Goal: Task Accomplishment & Management: Manage account settings

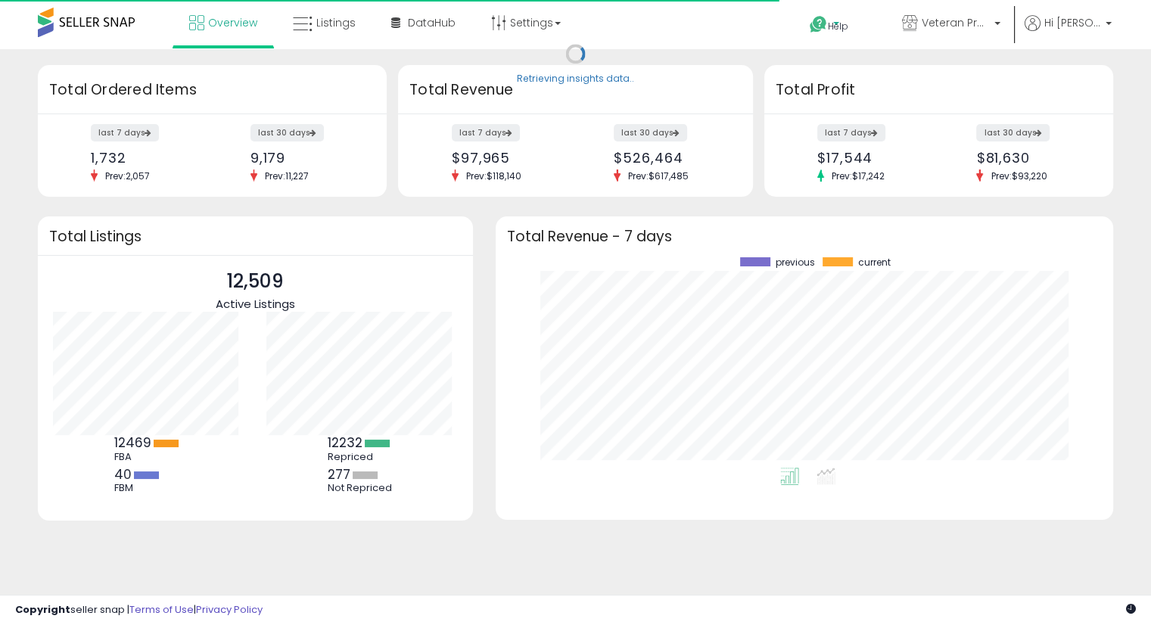
scroll to position [210, 587]
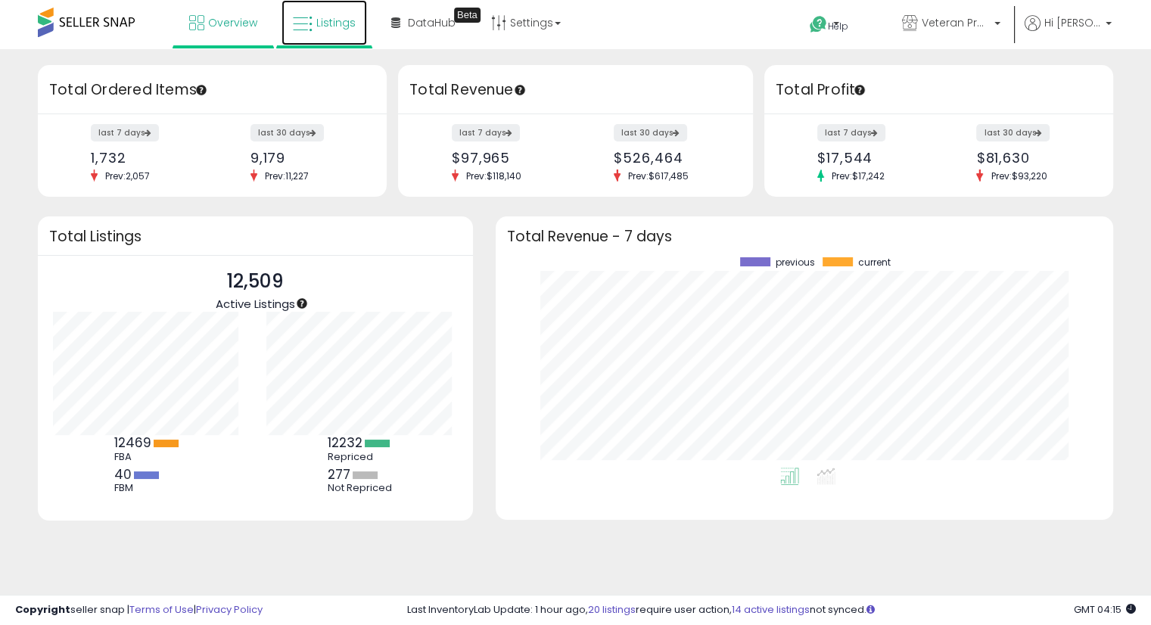
click at [341, 29] on span "Listings" at bounding box center [335, 22] width 39 height 15
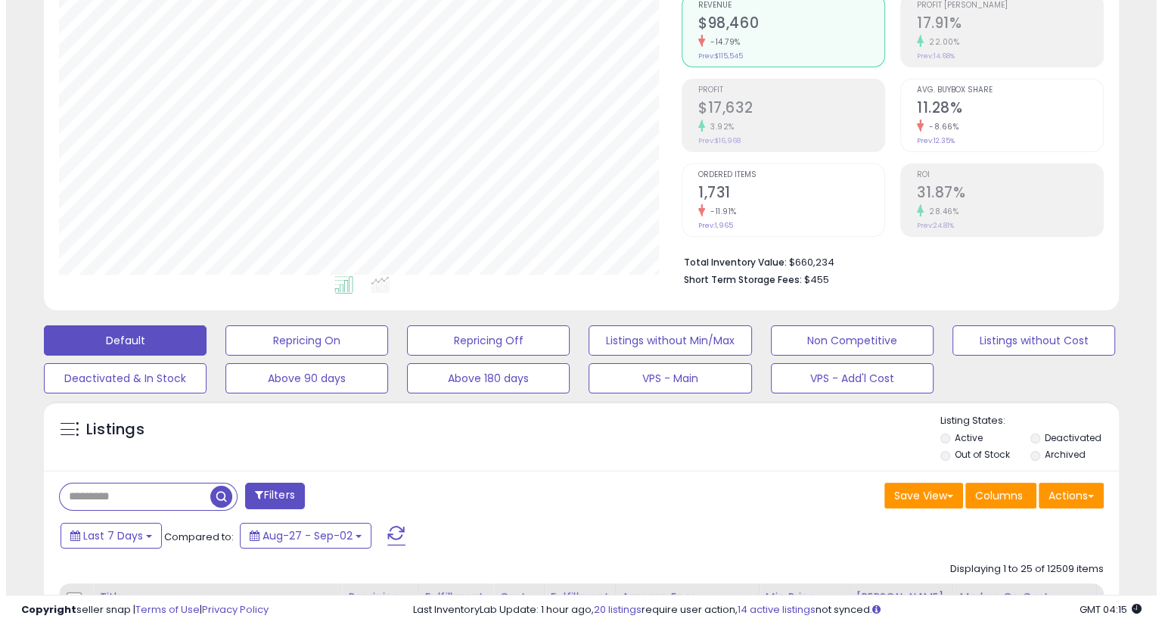
scroll to position [309, 622]
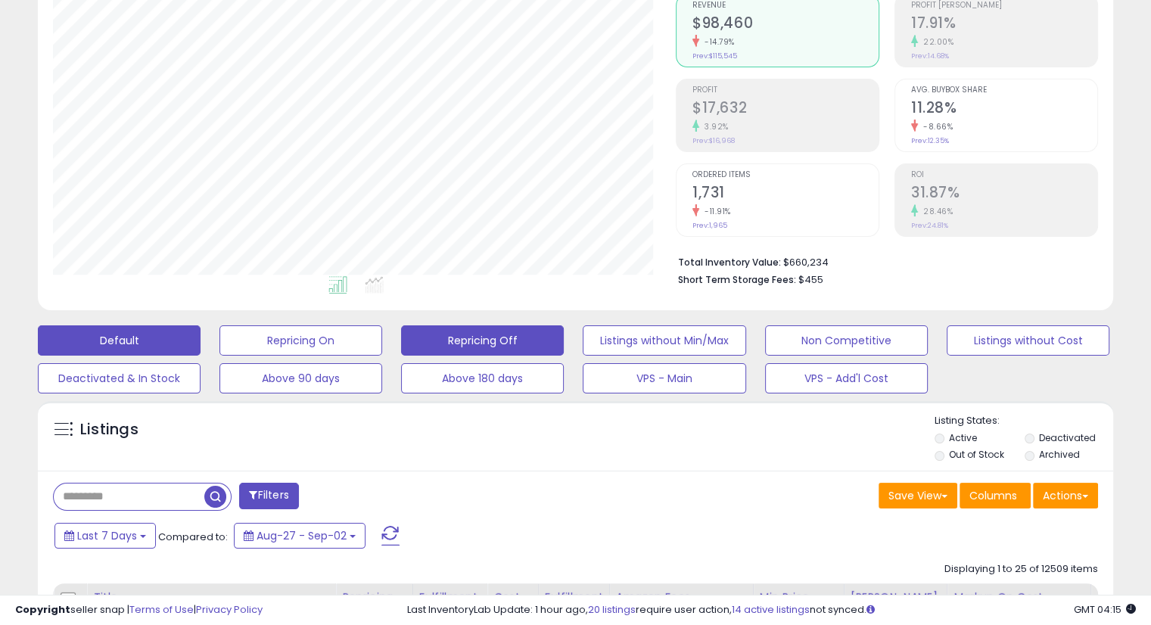
click at [493, 340] on button "Repricing Off" at bounding box center [482, 340] width 163 height 30
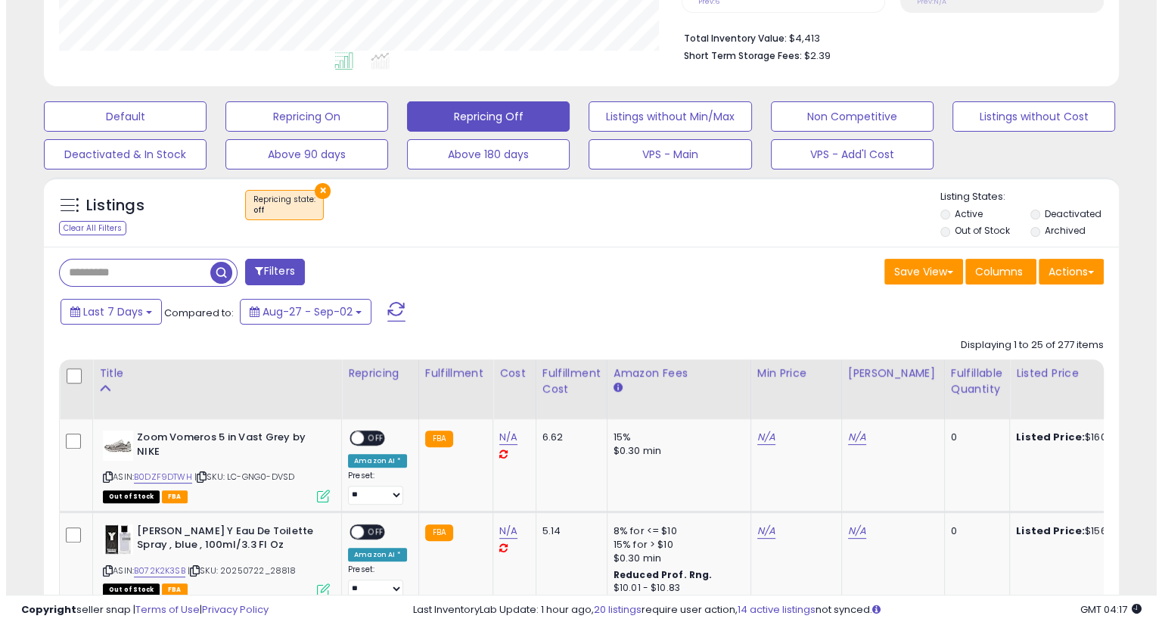
scroll to position [378, 0]
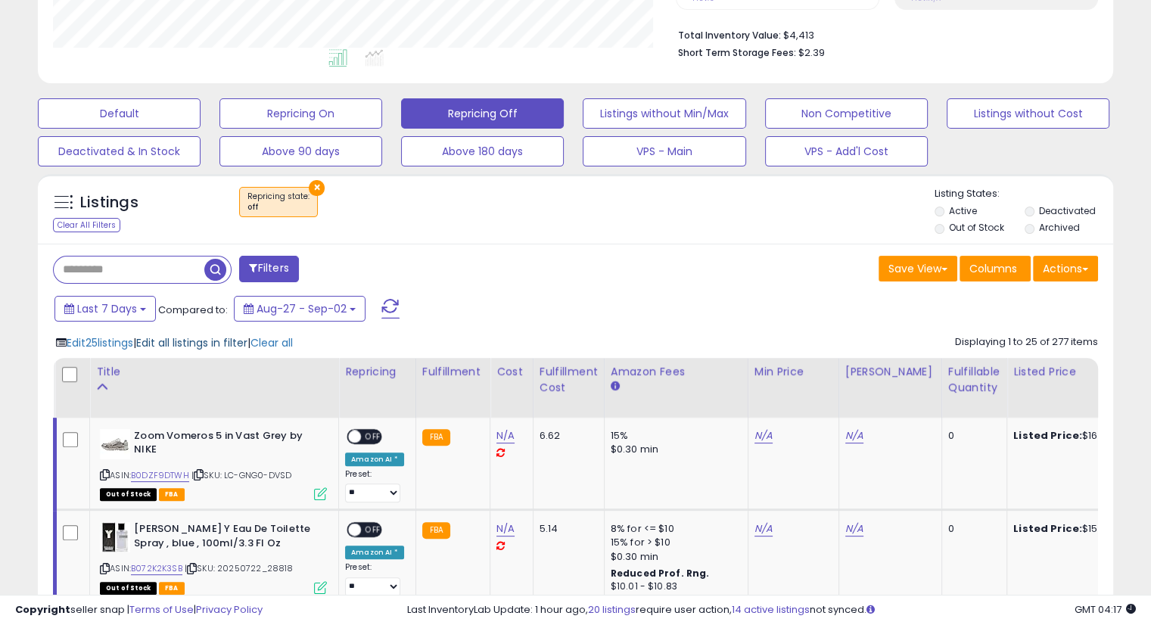
click at [231, 346] on span "Edit all listings in filter" at bounding box center [191, 342] width 111 height 15
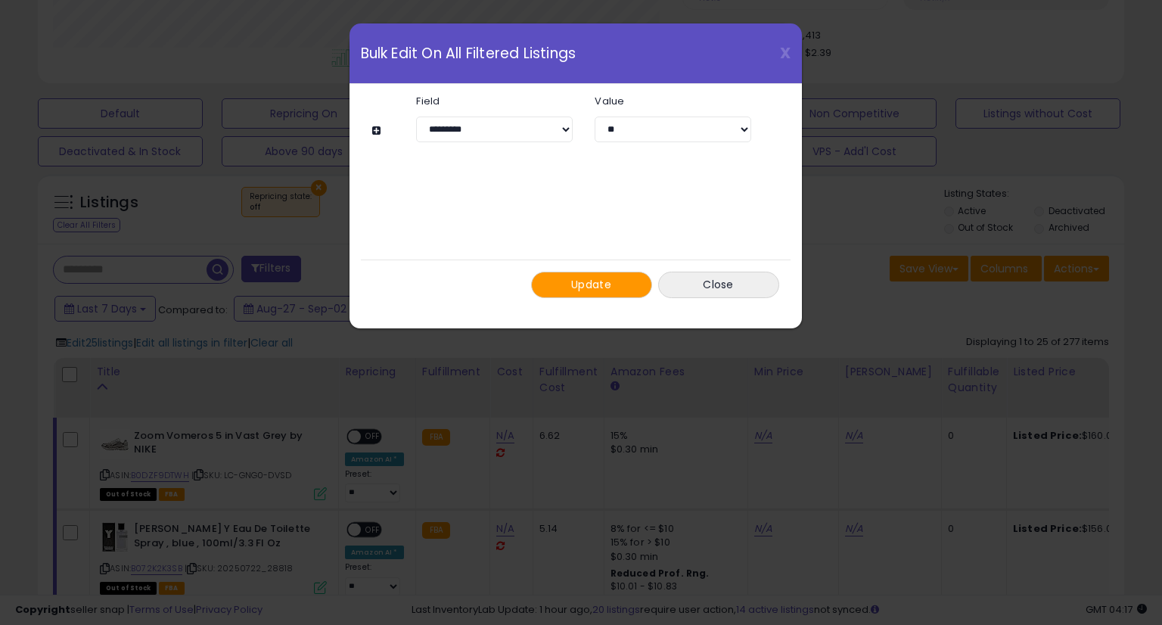
click at [375, 132] on button at bounding box center [378, 130] width 13 height 11
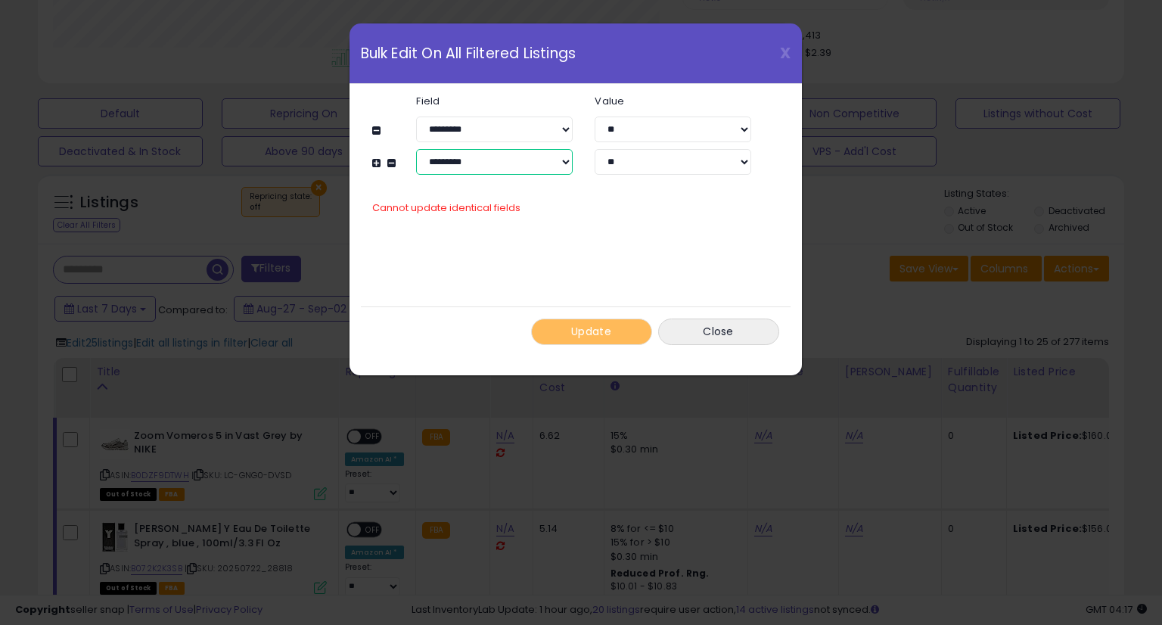
click at [531, 170] on select "**********" at bounding box center [494, 162] width 156 height 26
select select "**********"
click at [416, 149] on select "**********" at bounding box center [494, 162] width 156 height 26
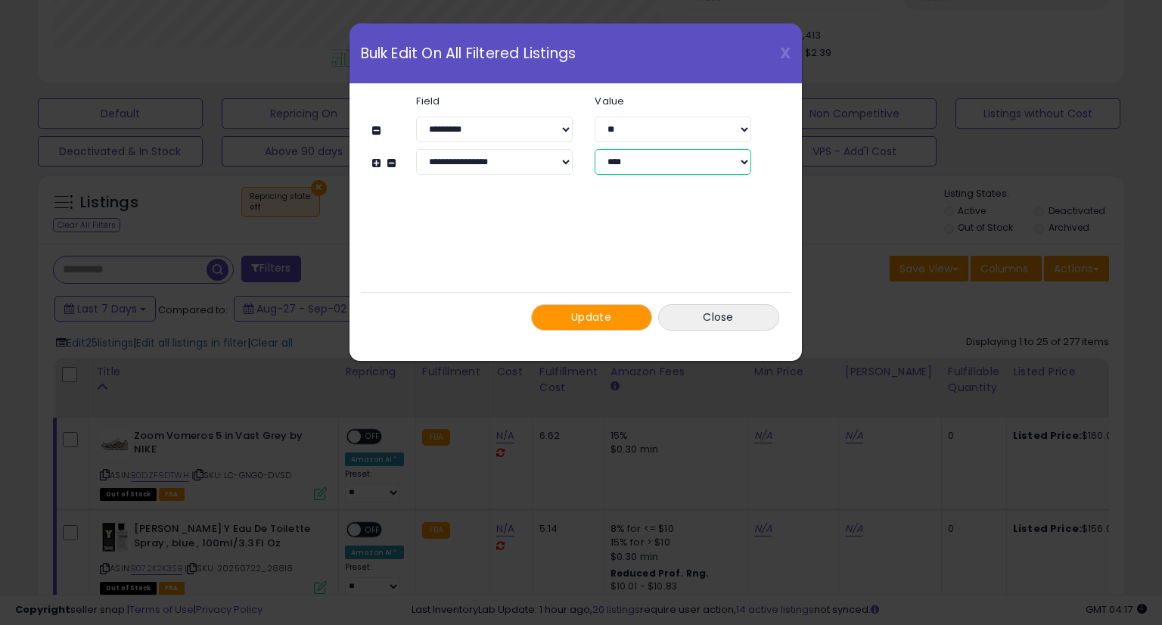
click at [720, 168] on select "**********" at bounding box center [673, 162] width 156 height 26
select select "*****"
click at [595, 149] on select "**********" at bounding box center [673, 162] width 156 height 26
click at [601, 325] on button "Update" at bounding box center [591, 317] width 121 height 26
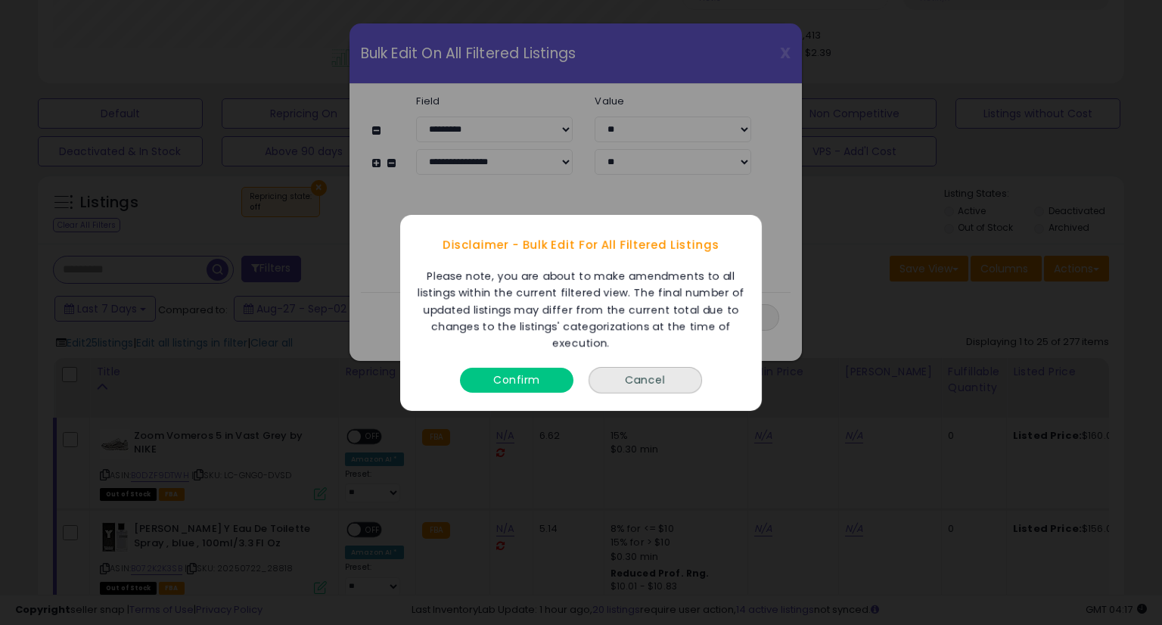
click at [545, 374] on button "Confirm" at bounding box center [516, 379] width 113 height 25
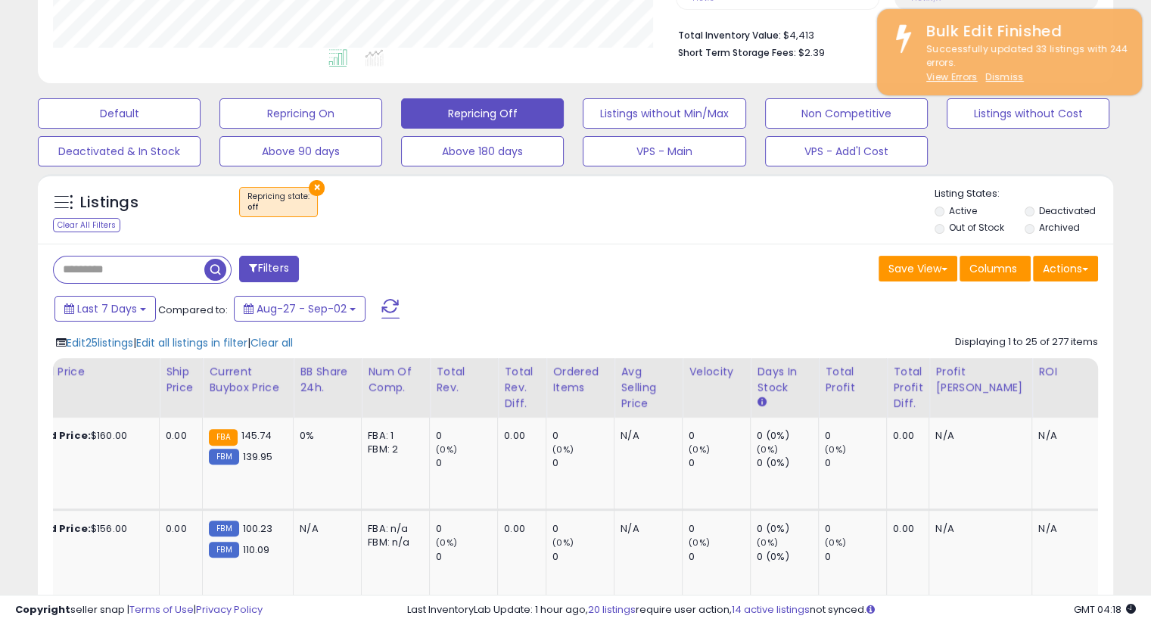
scroll to position [0, 0]
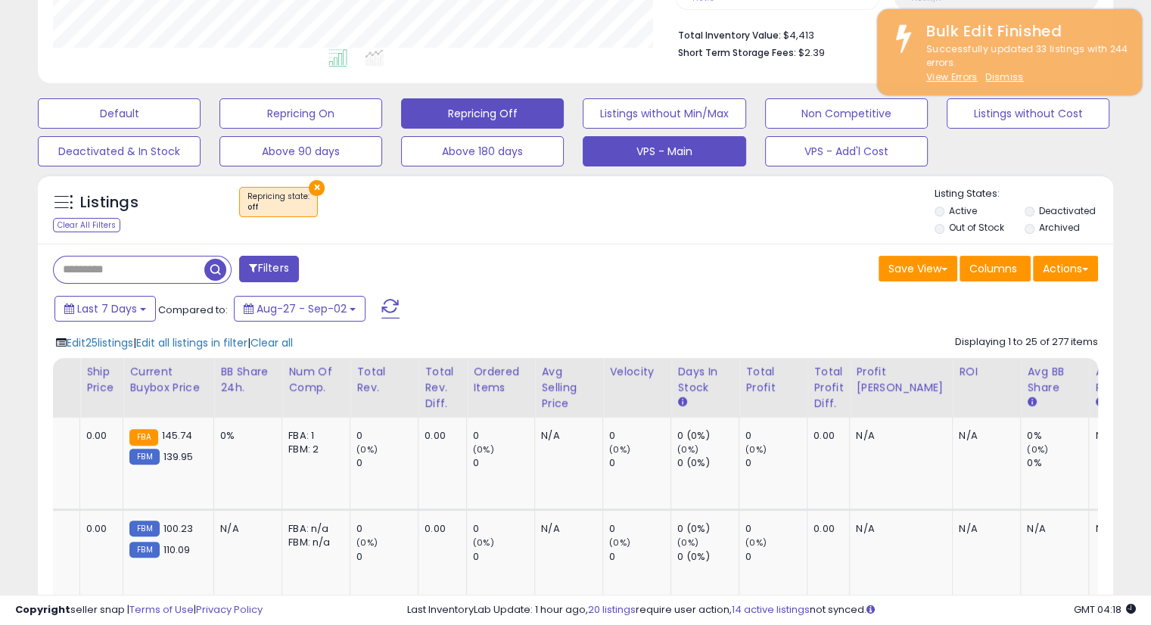
click at [700, 153] on button "VPS - Main" at bounding box center [664, 151] width 163 height 30
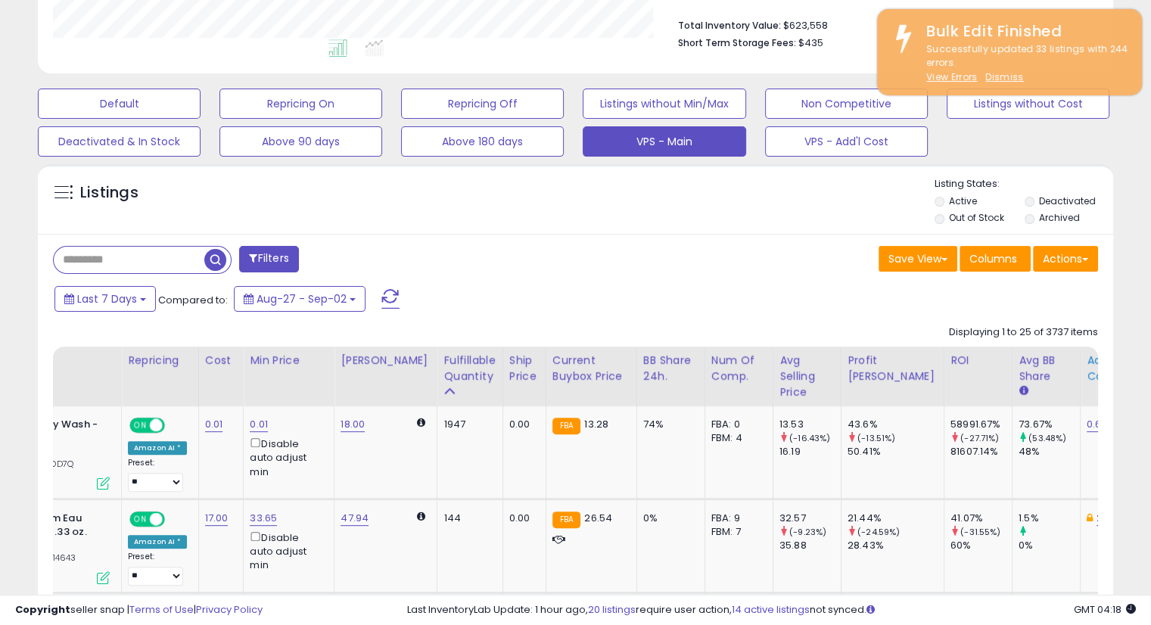
scroll to position [309, 622]
click at [1086, 362] on div "Additional Cost" at bounding box center [1113, 369] width 55 height 32
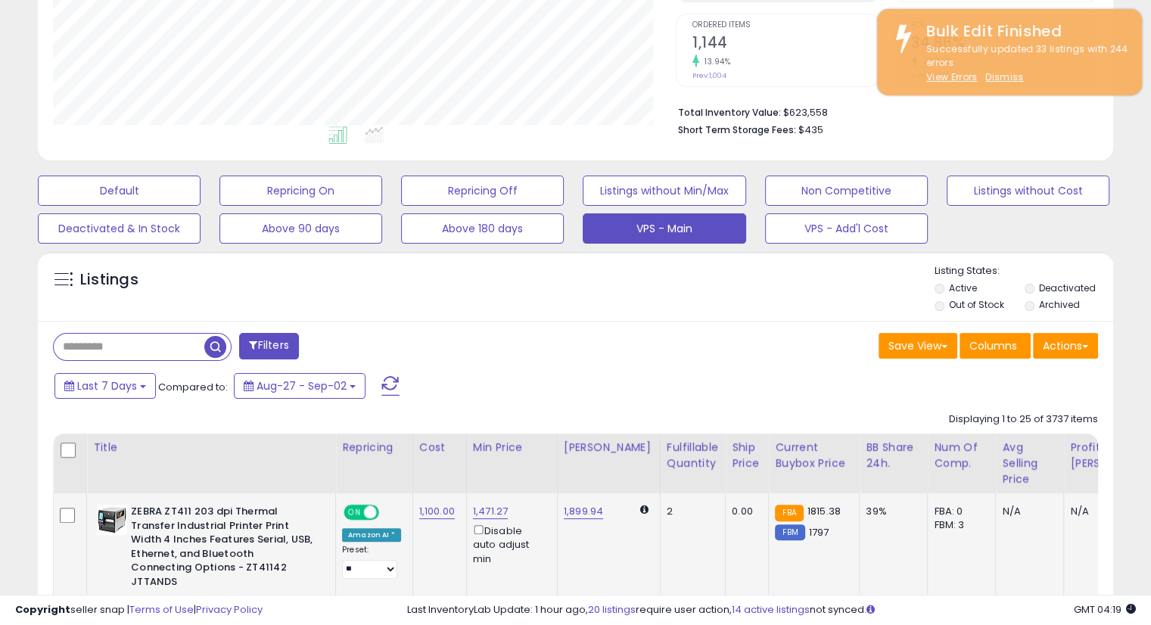
scroll to position [452, 0]
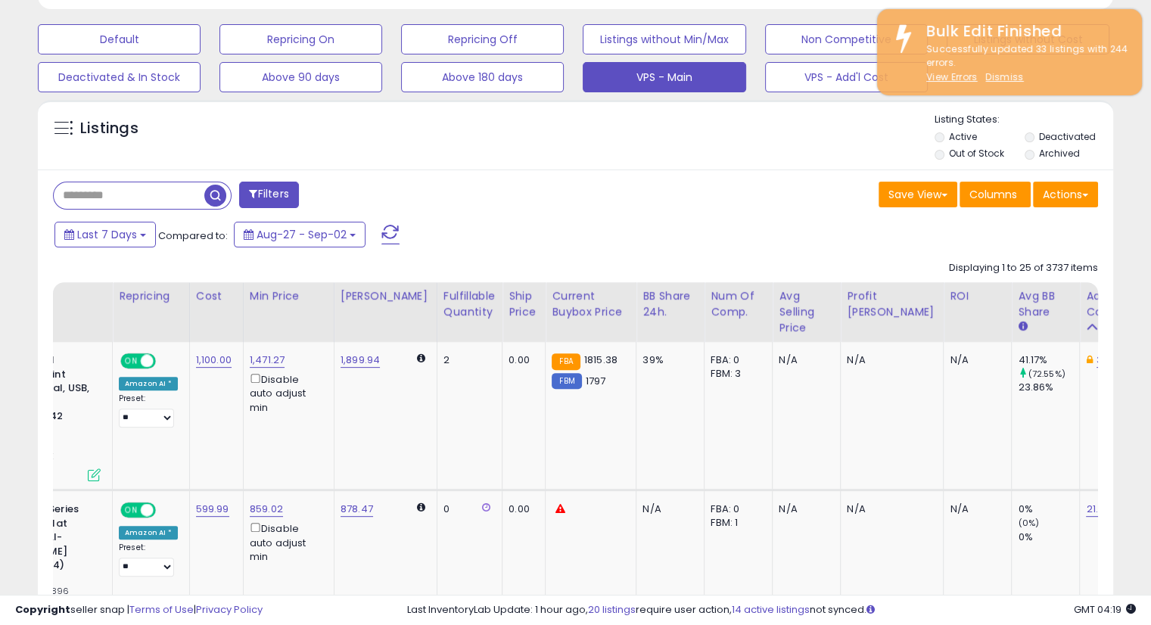
click at [1086, 315] on div "Additional Cost" at bounding box center [1113, 304] width 55 height 32
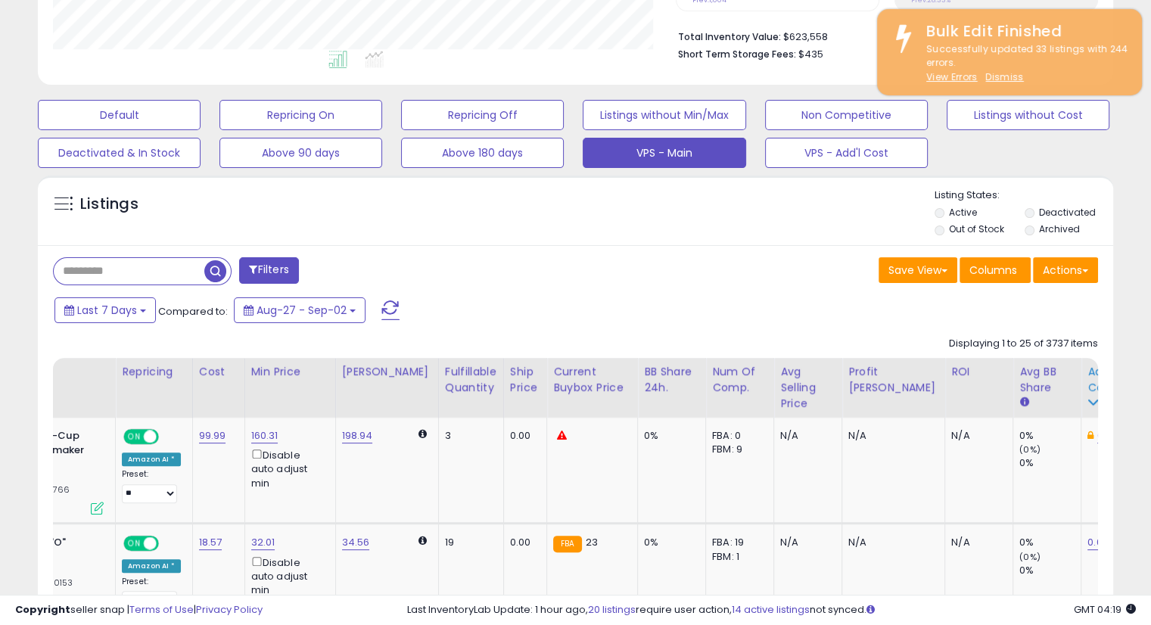
click at [1087, 379] on div "Additional Cost" at bounding box center [1114, 380] width 55 height 32
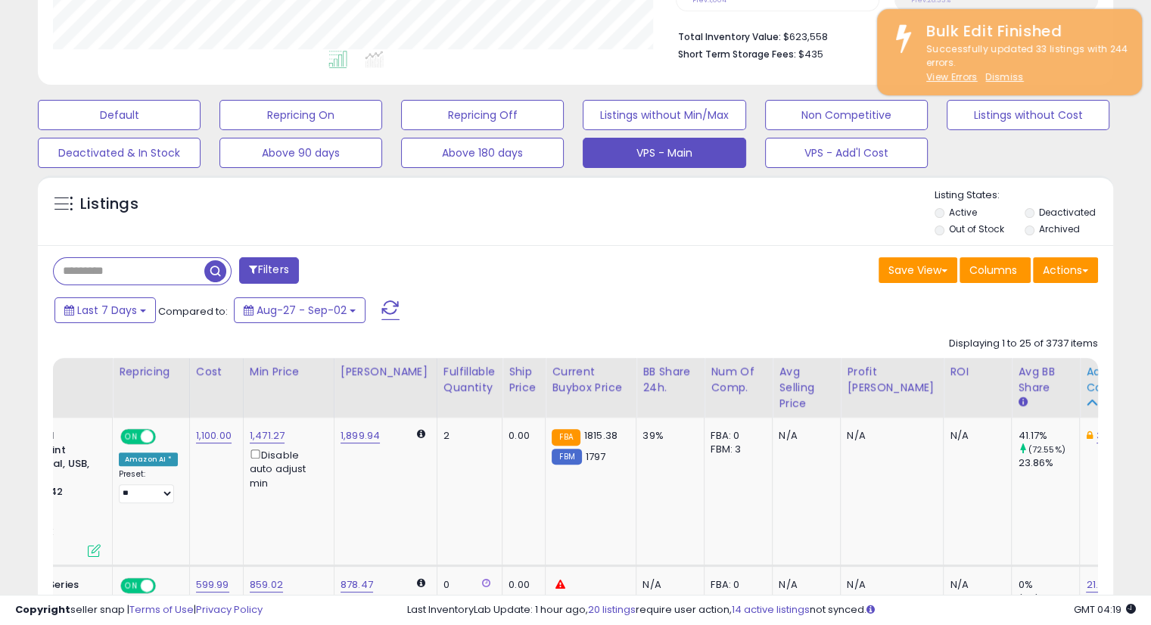
click at [1086, 397] on icon at bounding box center [1091, 402] width 11 height 11
click at [1086, 374] on div "Additional Cost" at bounding box center [1113, 380] width 55 height 32
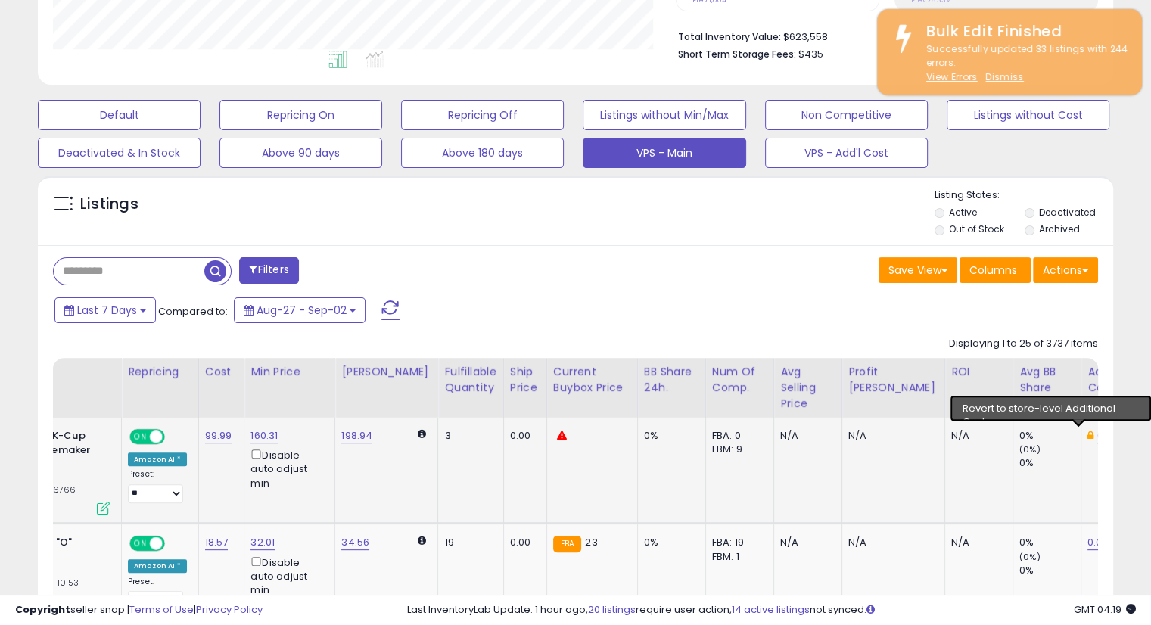
click at [1126, 432] on icon at bounding box center [1129, 436] width 7 height 8
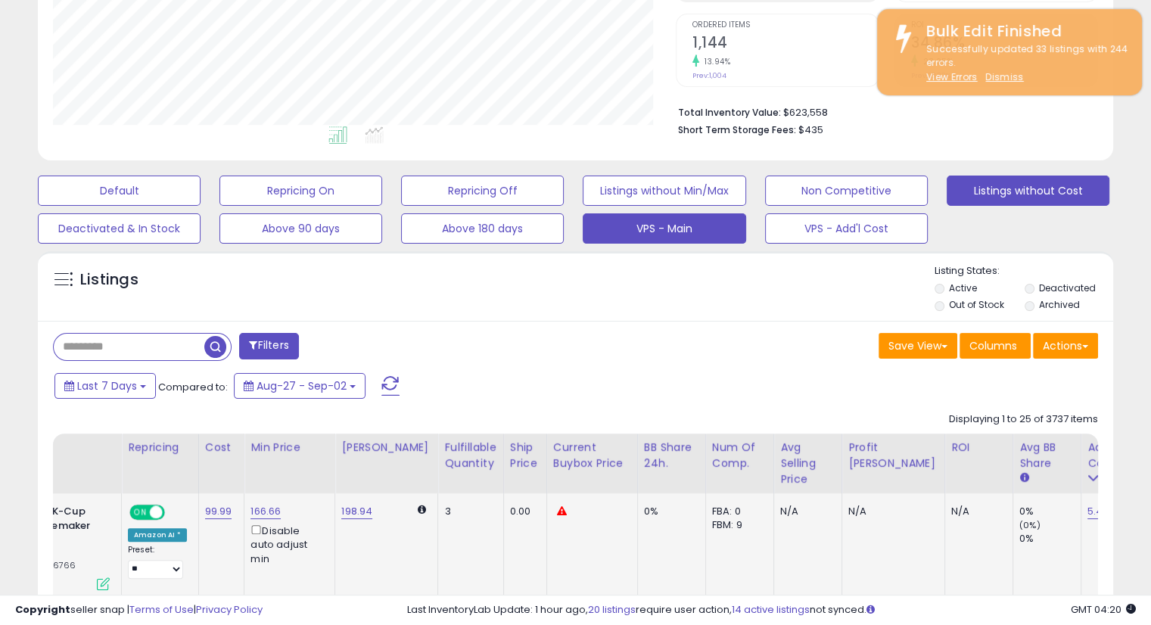
click at [1020, 188] on button "Listings without Cost" at bounding box center [1027, 191] width 163 height 30
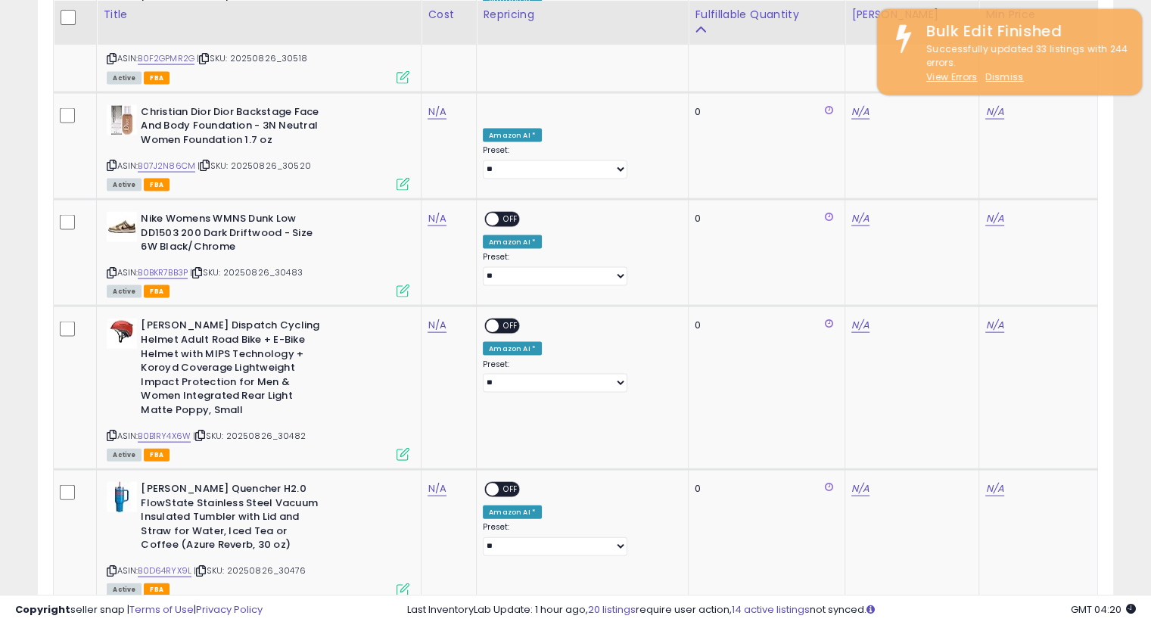
click at [1029, 621] on link "2" at bounding box center [1034, 634] width 26 height 26
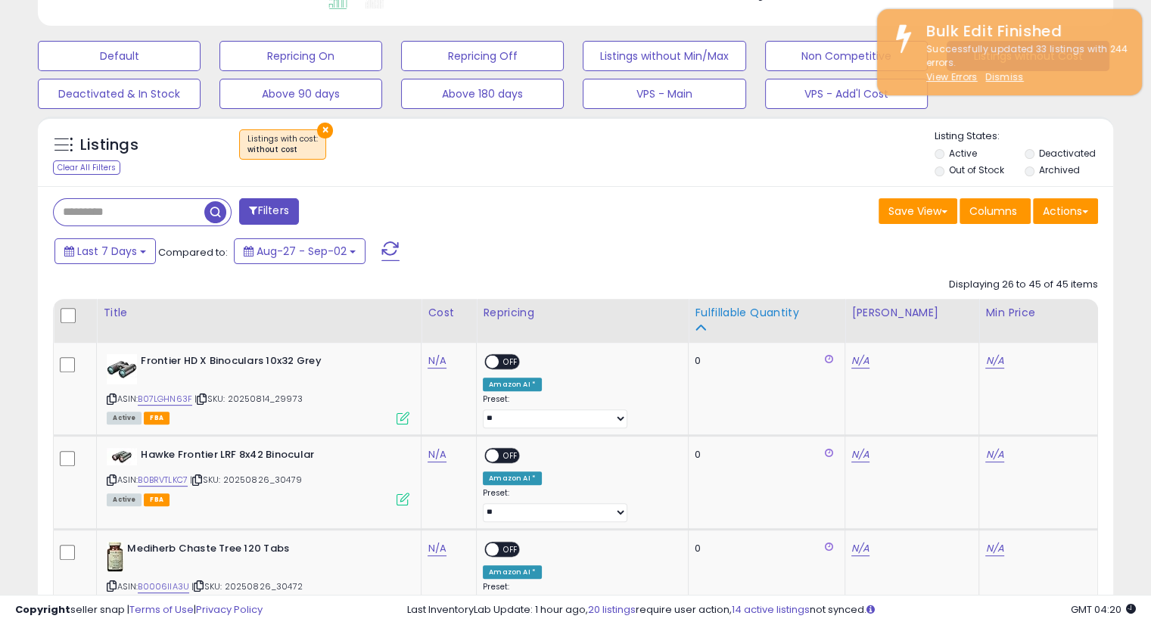
click at [695, 325] on icon at bounding box center [700, 327] width 11 height 11
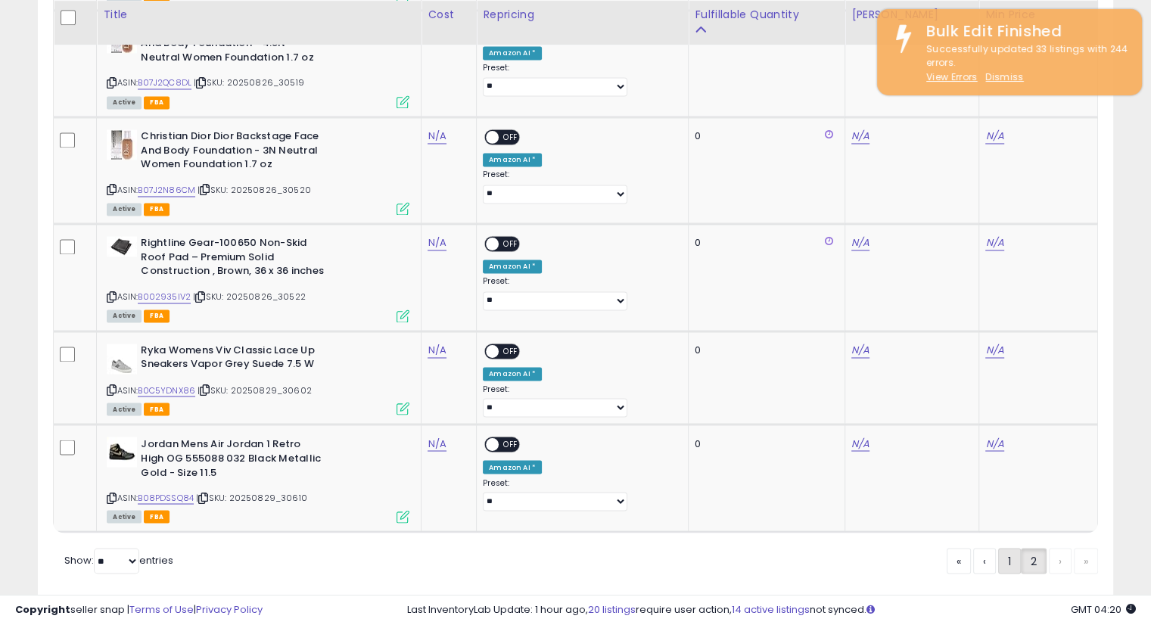
click at [1006, 548] on link "1" at bounding box center [1009, 561] width 23 height 26
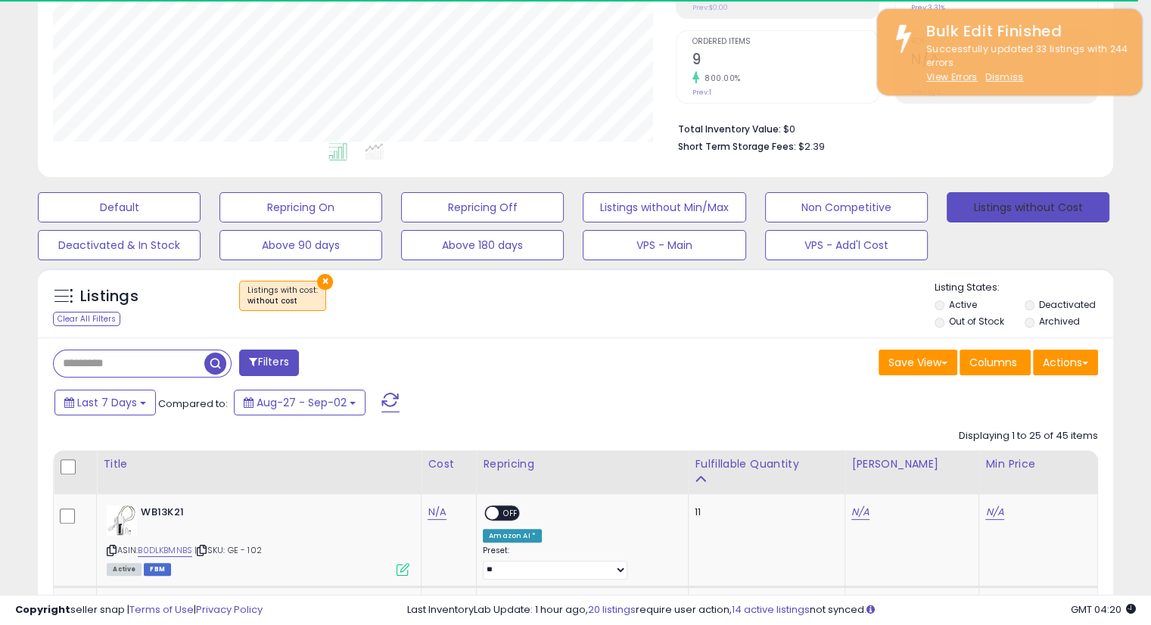
click at [1018, 204] on button "Listings without Cost" at bounding box center [1027, 207] width 163 height 30
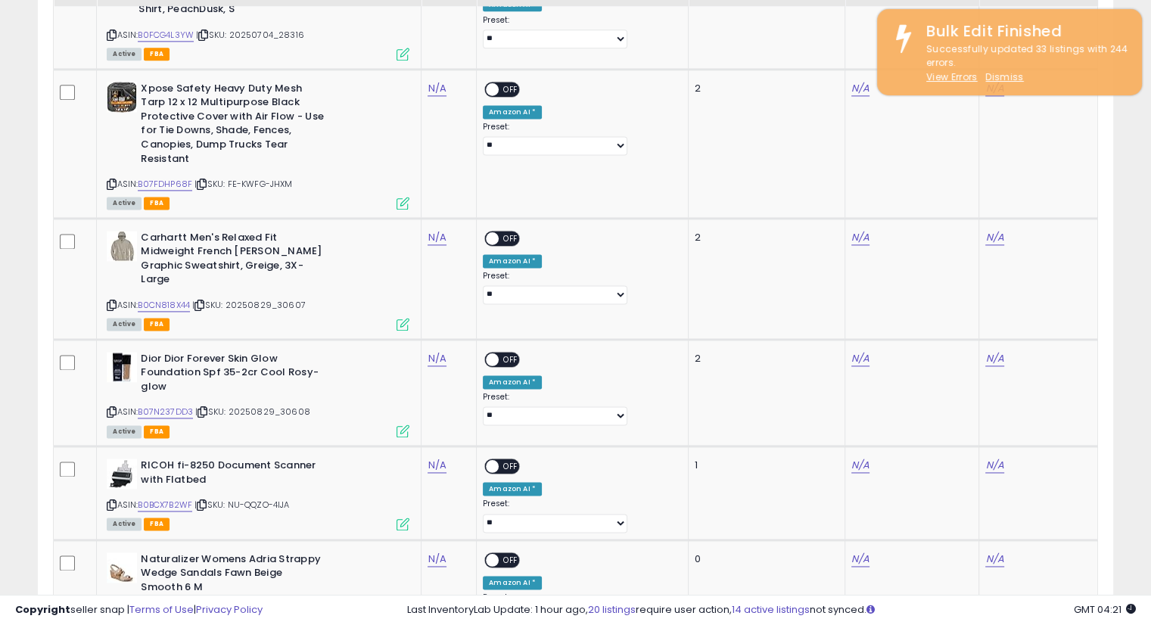
scroll to position [2093, 0]
